Goal: Task Accomplishment & Management: Use online tool/utility

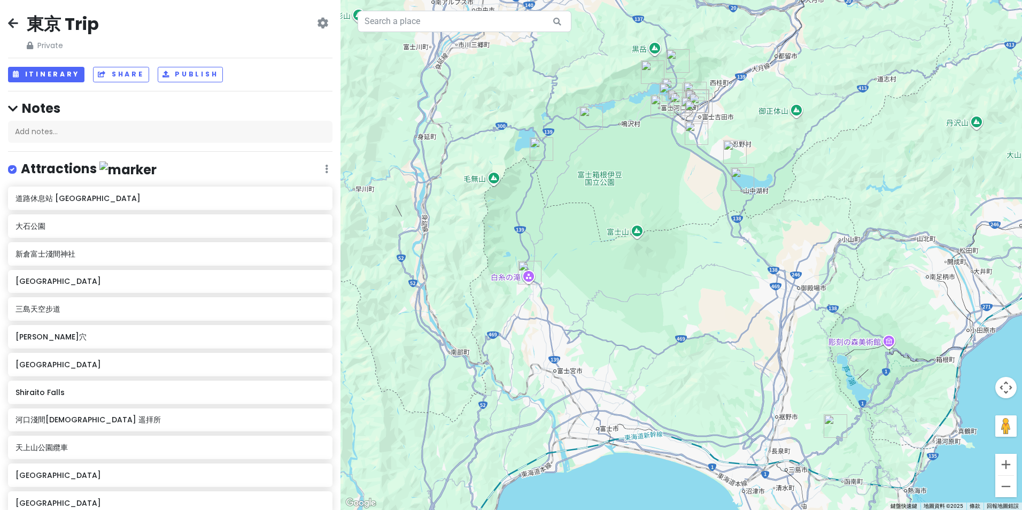
click at [14, 20] on icon at bounding box center [13, 23] width 10 height 9
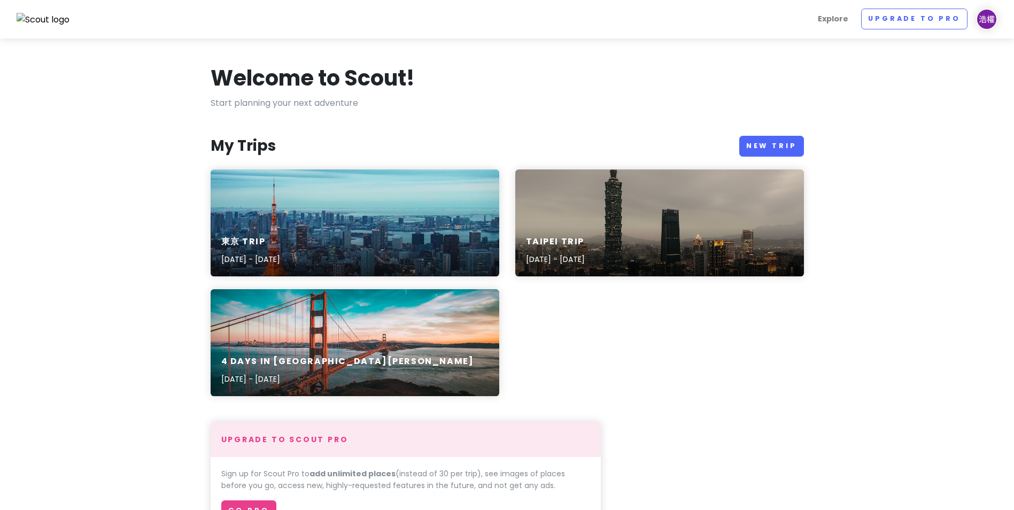
click at [624, 322] on div "東京 Trip [DATE] - [DATE] [GEOGRAPHIC_DATA] Trip [DATE] - [DATE] 4 Days in [GEOGR…" at bounding box center [507, 289] width 609 height 240
click at [778, 146] on link "New Trip" at bounding box center [771, 146] width 65 height 21
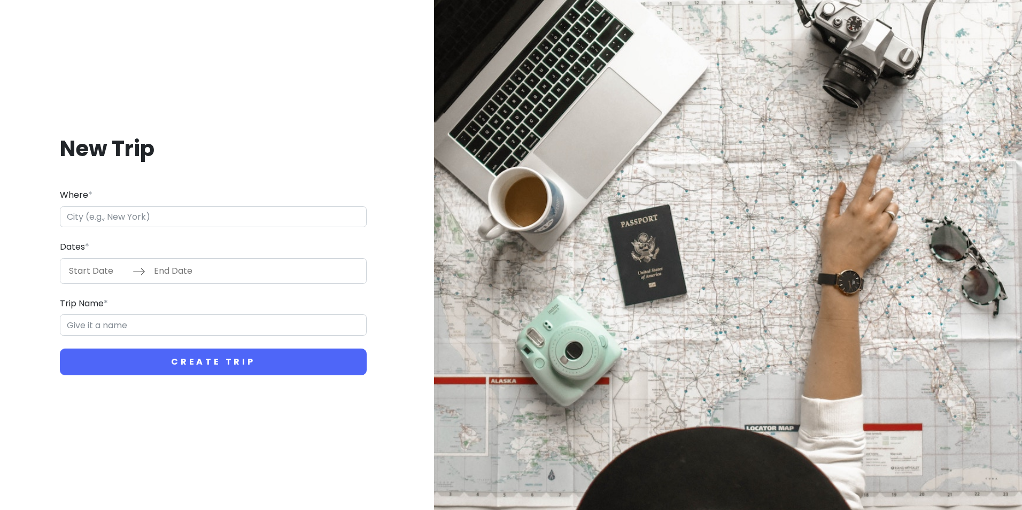
click at [249, 215] on input "Where *" at bounding box center [213, 216] width 307 height 21
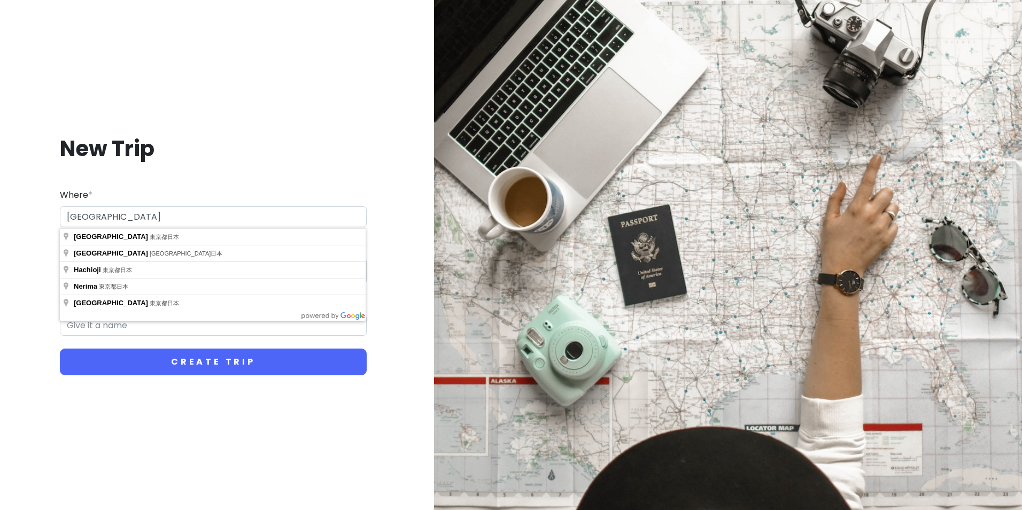
type input "[GEOGRAPHIC_DATA]"
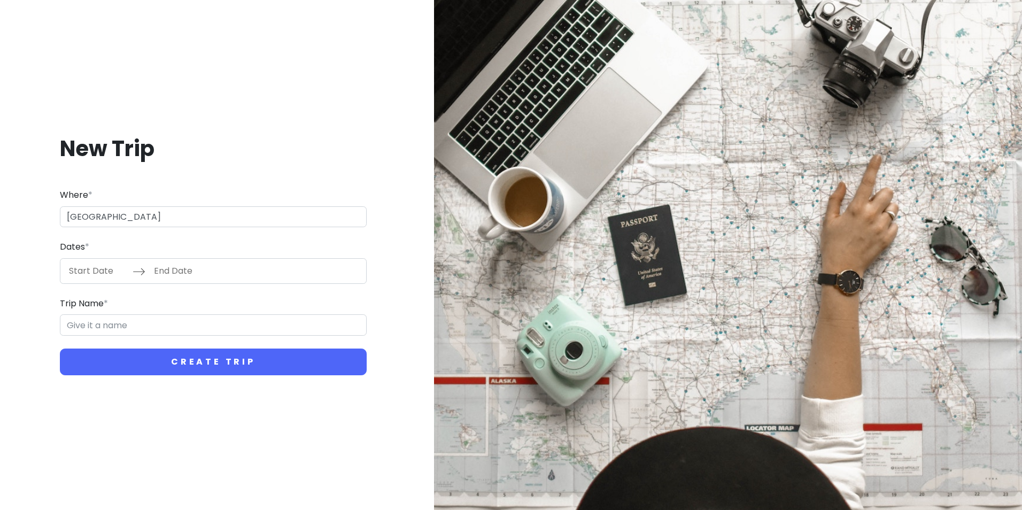
drag, startPoint x: 3, startPoint y: 268, endPoint x: 73, endPoint y: 266, distance: 70.1
click at [3, 268] on div "New Trip Where * [GEOGRAPHIC_DATA] Dates * Navigate forward to interact with th…" at bounding box center [214, 255] width 426 height 510
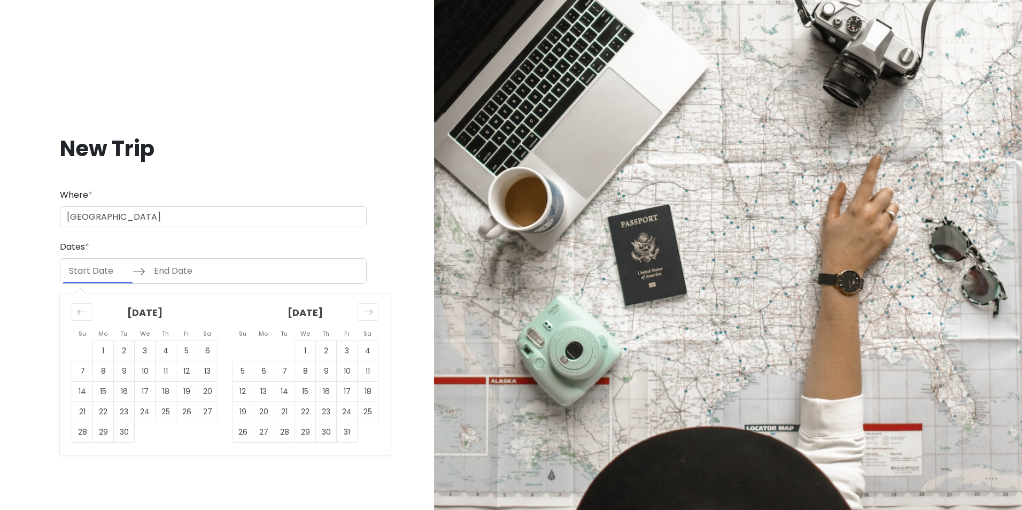
click at [95, 273] on input "Start Date" at bounding box center [97, 271] width 69 height 25
click at [308, 346] on td "1" at bounding box center [305, 351] width 21 height 20
type input "[DATE]"
click at [368, 350] on td "4" at bounding box center [368, 351] width 21 height 20
type input "[DATE]"
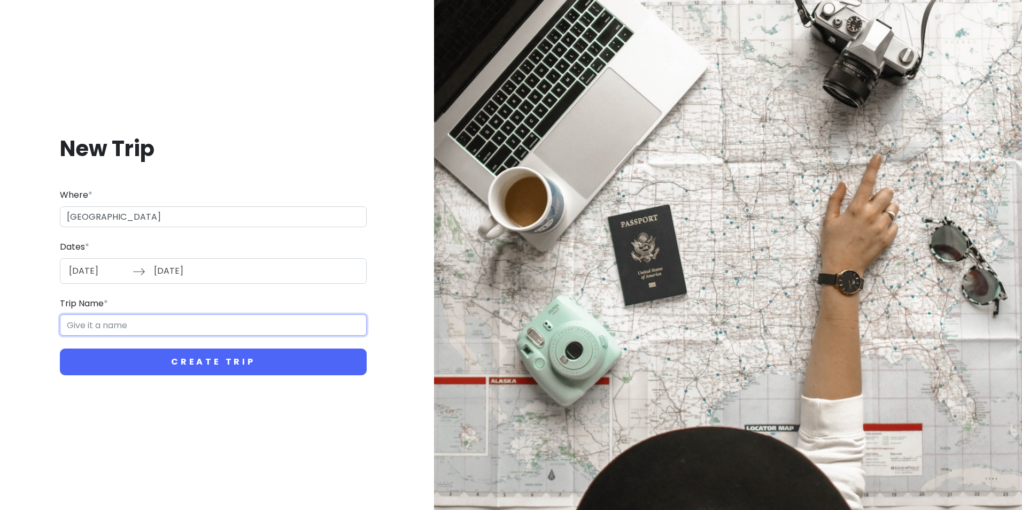
click at [194, 327] on input "Trip Name *" at bounding box center [213, 324] width 307 height 21
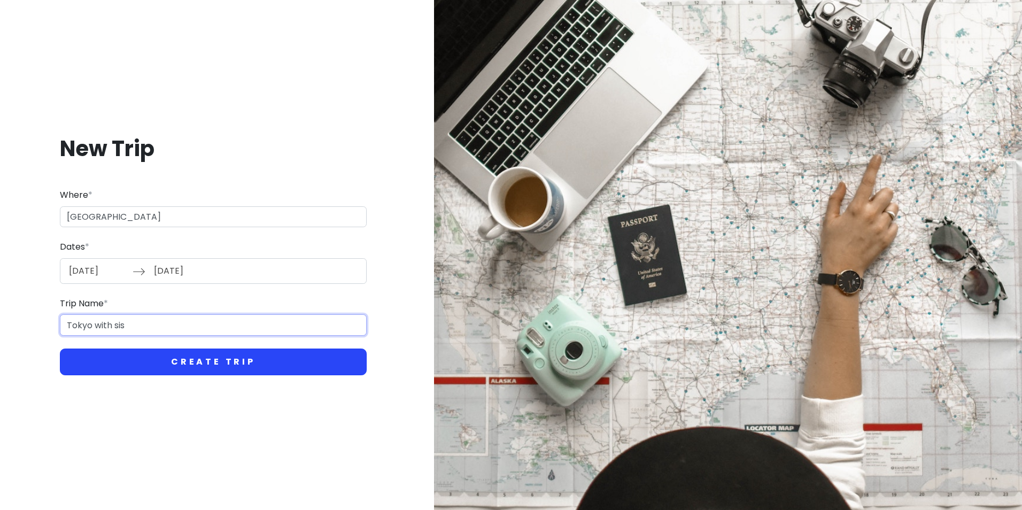
type input "Tokyo with sis"
click at [203, 352] on button "Create Trip" at bounding box center [213, 362] width 307 height 27
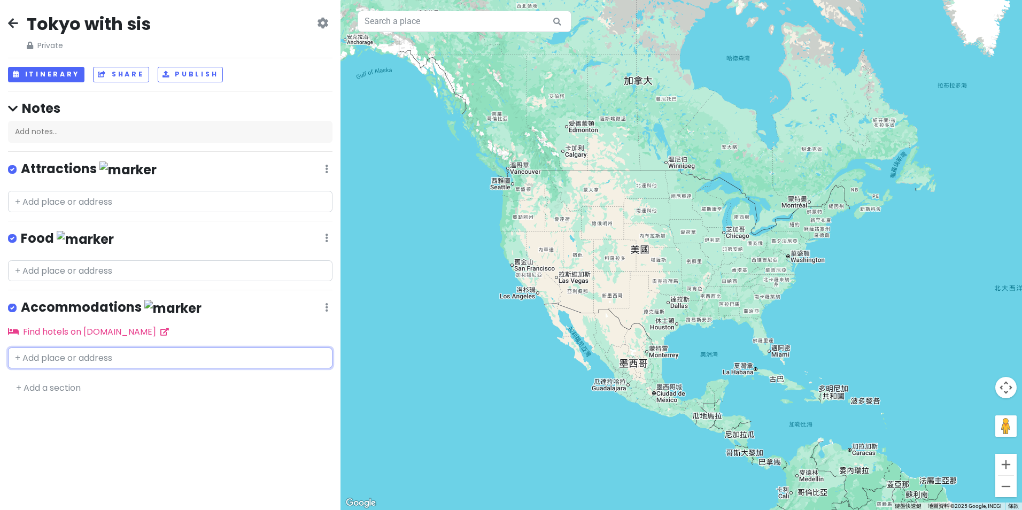
click at [139, 354] on input "text" at bounding box center [170, 357] width 325 height 21
paste input "[GEOGRAPHIC_DATA] [GEOGRAPHIC_DATA] [GEOGRAPHIC_DATA]"
type input "[GEOGRAPHIC_DATA] [GEOGRAPHIC_DATA] [GEOGRAPHIC_DATA]"
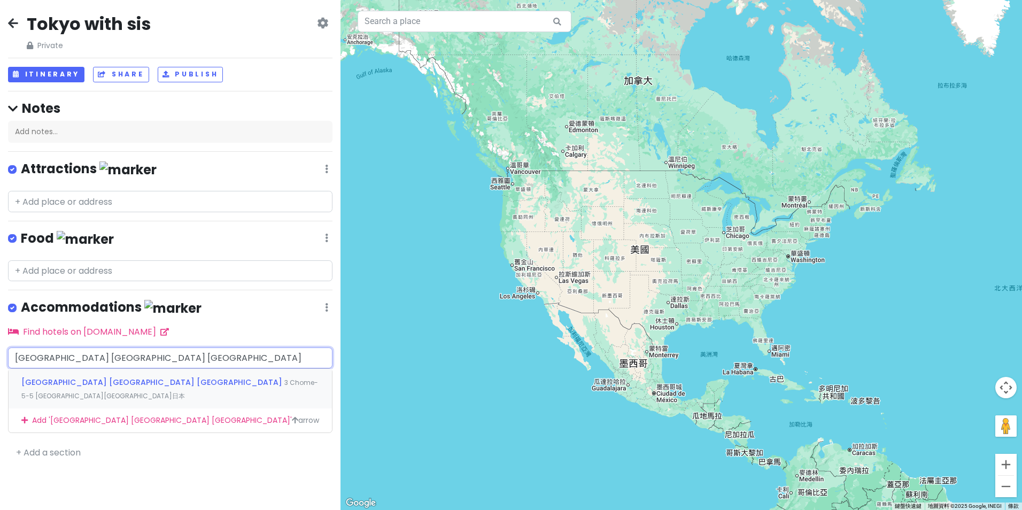
click at [131, 378] on span "[GEOGRAPHIC_DATA] [GEOGRAPHIC_DATA] [GEOGRAPHIC_DATA]" at bounding box center [152, 382] width 263 height 11
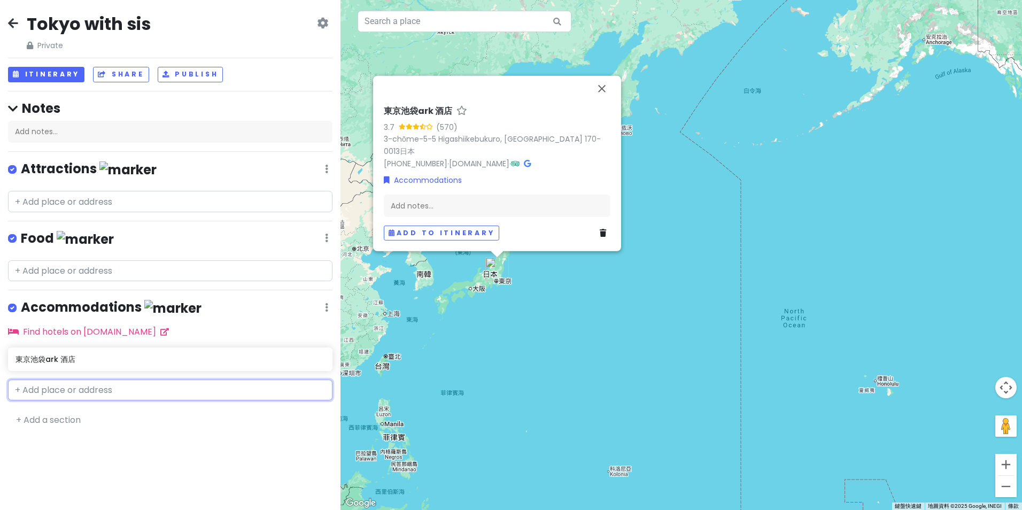
click at [143, 390] on input "text" at bounding box center [170, 390] width 325 height 21
paste input "the b ikebukuro"
type input "the b ikebukuro"
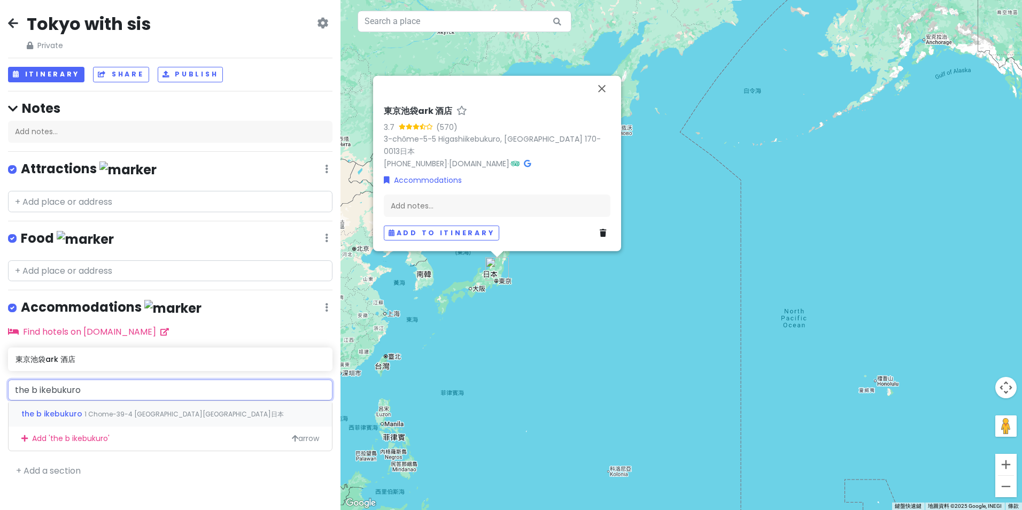
click at [159, 414] on span "1 Chome-39-4 [GEOGRAPHIC_DATA][GEOGRAPHIC_DATA]日本" at bounding box center [183, 414] width 199 height 9
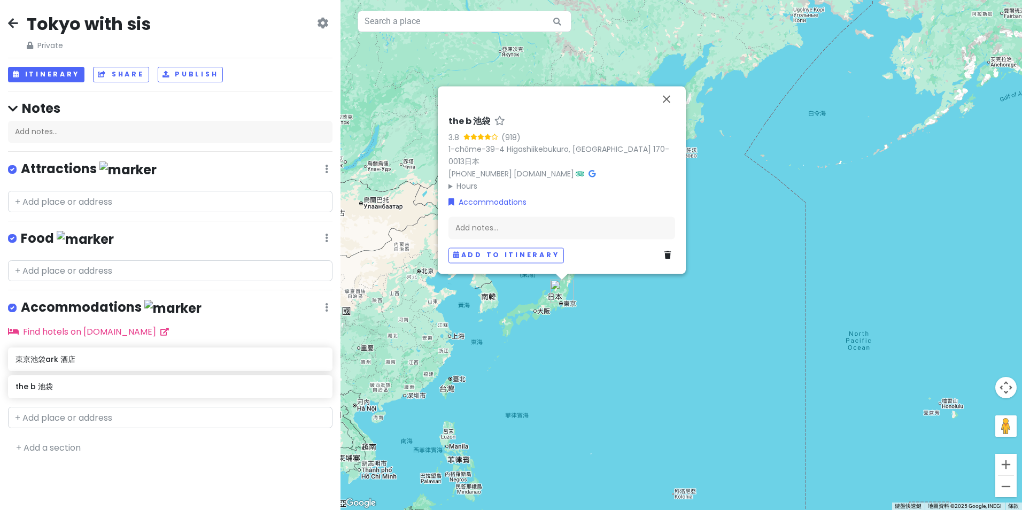
drag, startPoint x: 449, startPoint y: 353, endPoint x: 549, endPoint y: 389, distance: 106.7
click at [549, 389] on div "the b 池袋 3.8 (918) 1-chōme-39-4 Higashiikebukuro, [GEOGRAPHIC_DATA]日本 [PHONE_NU…" at bounding box center [682, 255] width 682 height 510
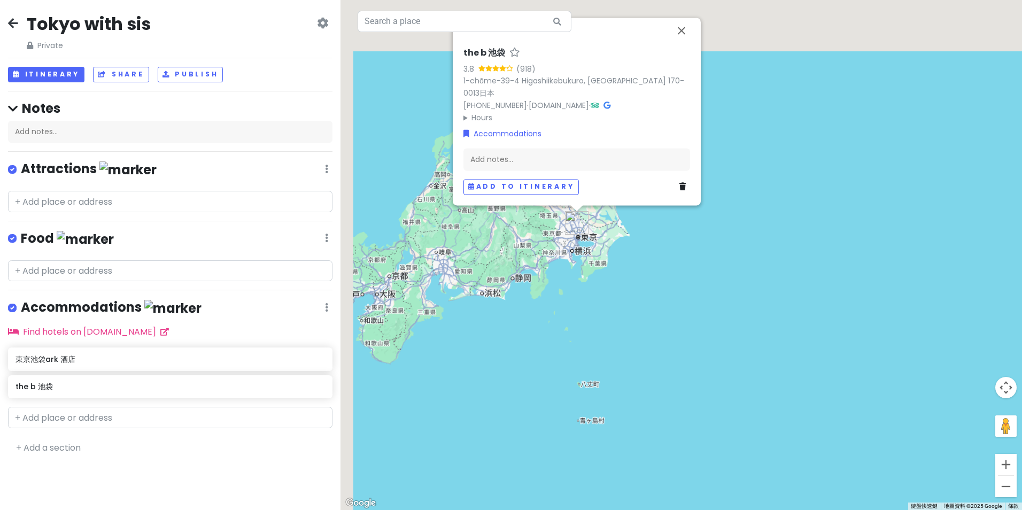
drag, startPoint x: 591, startPoint y: 367, endPoint x: 684, endPoint y: 432, distance: 114.0
click at [686, 432] on div "the b 池袋 3.8 (918) 1-chōme-39-4 Higashiikebukuro, [GEOGRAPHIC_DATA]日本 [PHONE_NU…" at bounding box center [682, 255] width 682 height 510
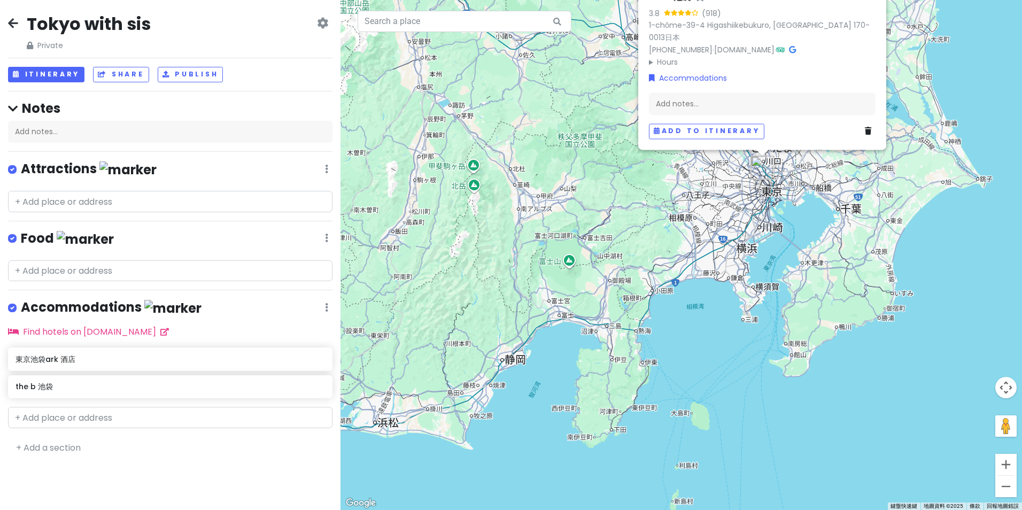
drag, startPoint x: 731, startPoint y: 387, endPoint x: 583, endPoint y: 493, distance: 182.3
click at [583, 493] on div "the b 池袋 3.8 (918) 1-chōme-39-4 Higashiikebukuro, [GEOGRAPHIC_DATA]日本 [PHONE_NU…" at bounding box center [682, 255] width 682 height 510
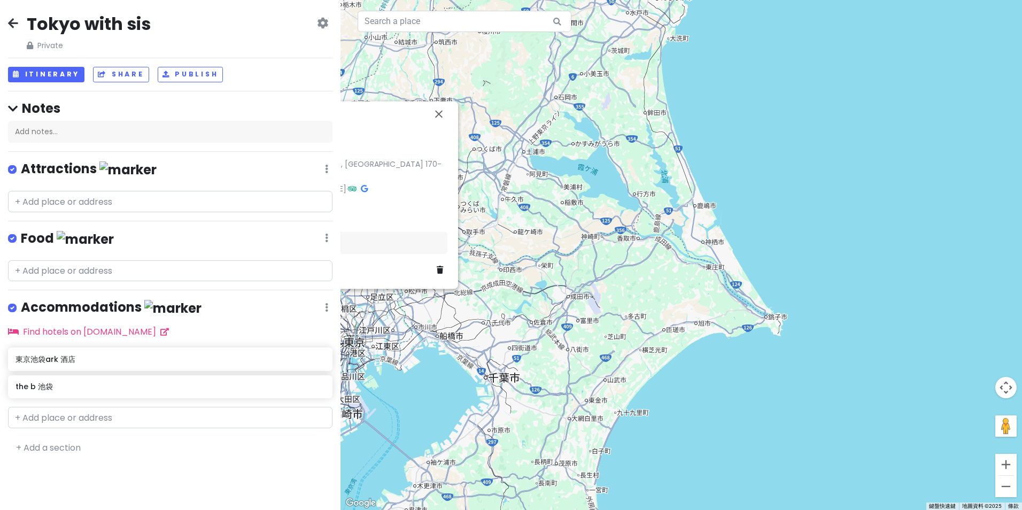
drag, startPoint x: 445, startPoint y: 377, endPoint x: 663, endPoint y: 373, distance: 218.2
click at [663, 373] on div "the b 池袋 3.8 (918) 1-chōme-39-4 Higashiikebukuro, [GEOGRAPHIC_DATA]日本 [PHONE_NU…" at bounding box center [682, 255] width 682 height 510
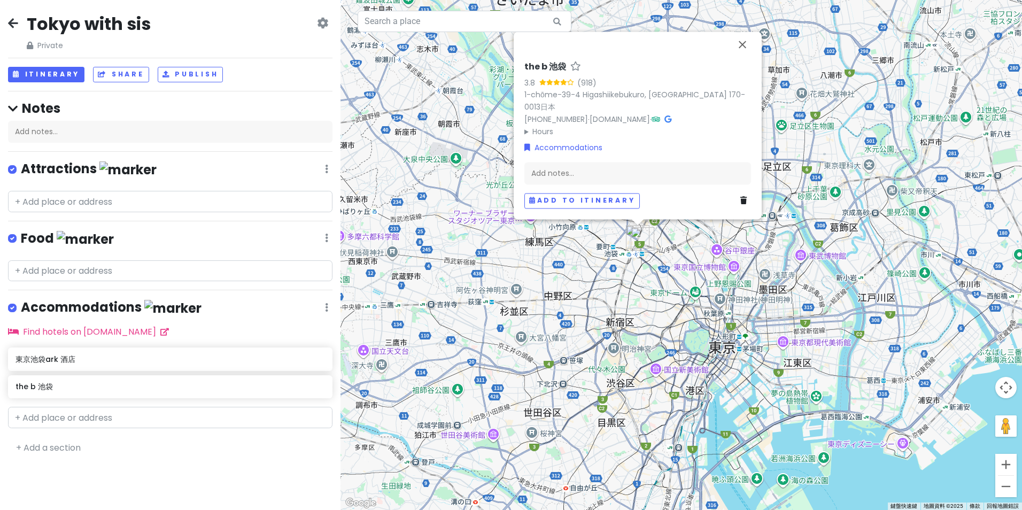
drag, startPoint x: 830, startPoint y: 329, endPoint x: 514, endPoint y: 483, distance: 352.2
click at [514, 483] on div "the b 池袋 3.8 (918) 1-chōme-39-4 Higashiikebukuro, [GEOGRAPHIC_DATA]日本 [PHONE_NU…" at bounding box center [682, 255] width 682 height 510
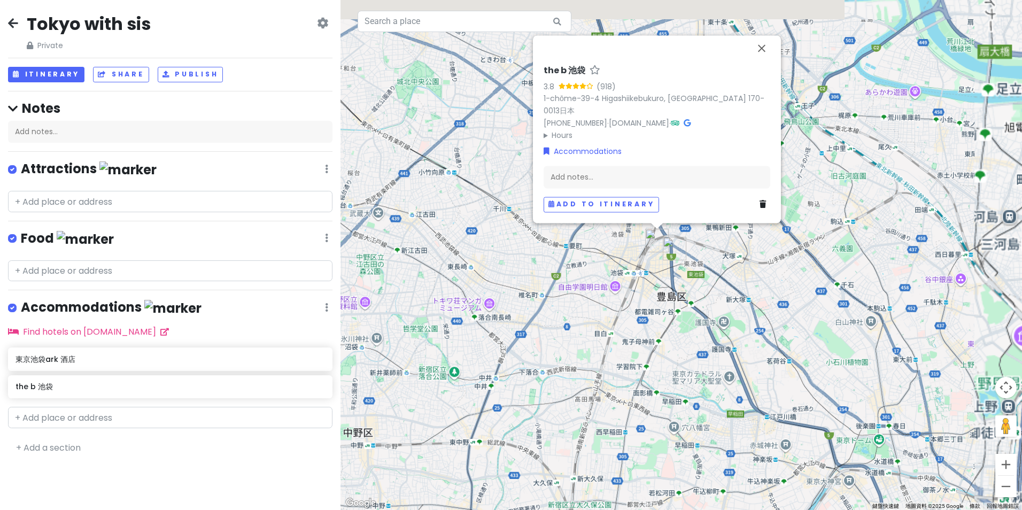
drag, startPoint x: 745, startPoint y: 304, endPoint x: 531, endPoint y: 464, distance: 267.0
click at [531, 464] on div "the b 池袋 3.8 (918) 1-chōme-39-4 Higashiikebukuro, [GEOGRAPHIC_DATA]日本 [PHONE_NU…" at bounding box center [682, 255] width 682 height 510
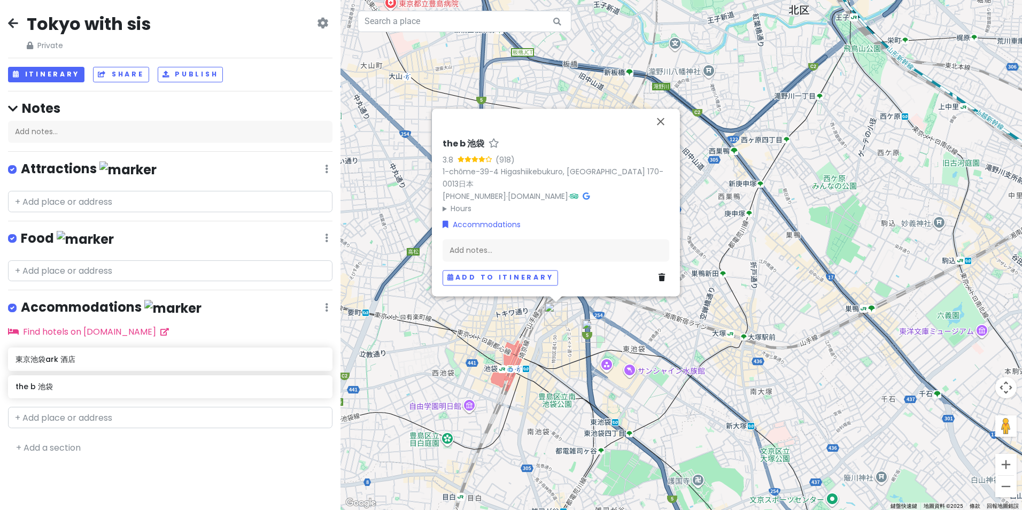
drag, startPoint x: 642, startPoint y: 275, endPoint x: 561, endPoint y: 429, distance: 173.8
click at [561, 429] on div "the b 池袋 3.8 (918) 1-chōme-39-4 Higashiikebukuro, [GEOGRAPHIC_DATA]日本 [PHONE_NU…" at bounding box center [682, 255] width 682 height 510
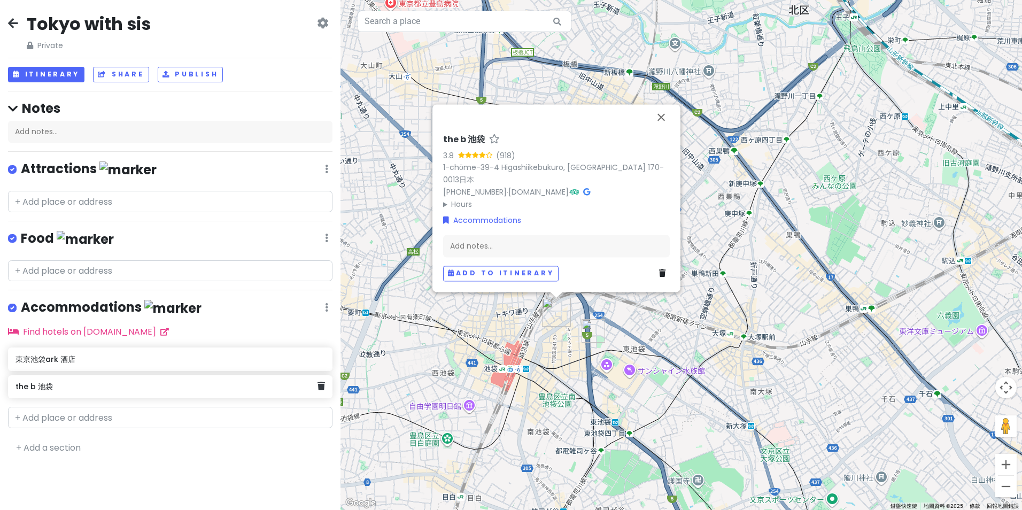
click at [163, 385] on h6 "the b 池袋" at bounding box center [167, 387] width 302 height 10
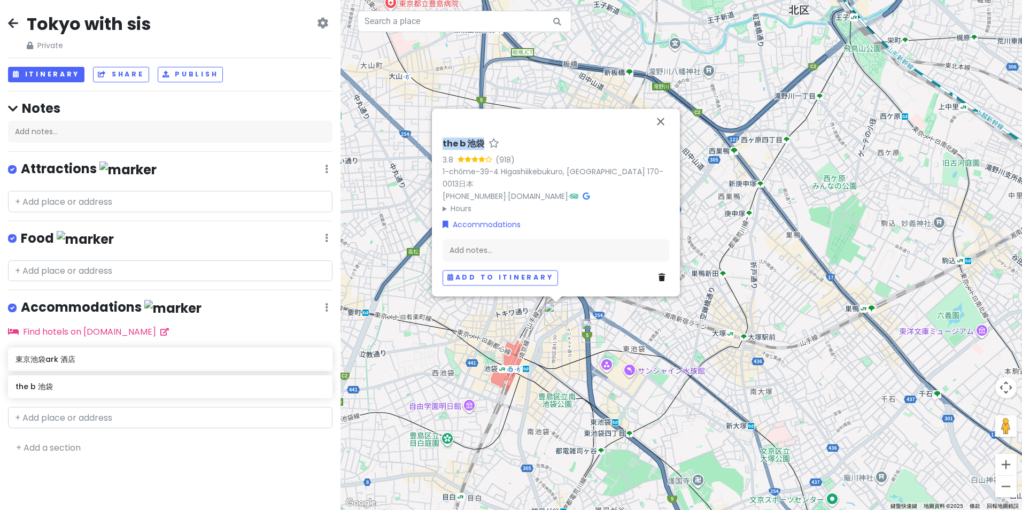
drag, startPoint x: 439, startPoint y: 143, endPoint x: 481, endPoint y: 145, distance: 41.2
click at [481, 145] on div "the b 池袋 3.8 (918) 1-chōme-39-4 Higashiikebukuro, [GEOGRAPHIC_DATA]日本 [PHONE_NU…" at bounding box center [555, 212] width 235 height 156
copy h6 "the b 池袋"
